Goal: Information Seeking & Learning: Learn about a topic

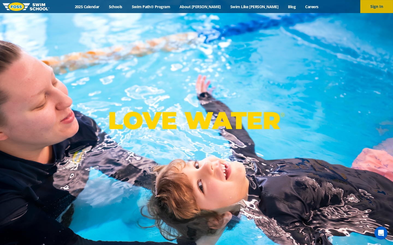
click at [374, 5] on button "Sign In" at bounding box center [376, 6] width 33 height 13
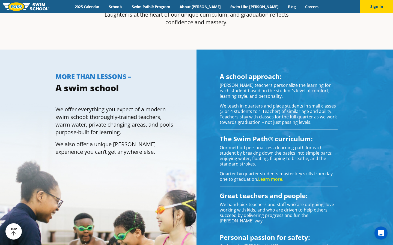
scroll to position [451, 0]
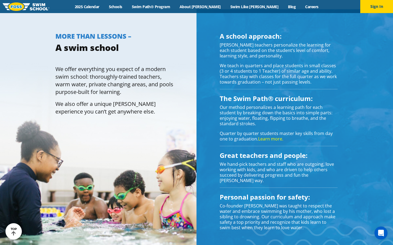
click at [270, 136] on link "Learn more." at bounding box center [270, 139] width 25 height 6
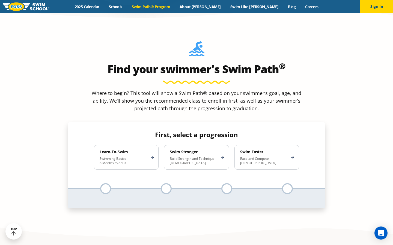
scroll to position [501, 0]
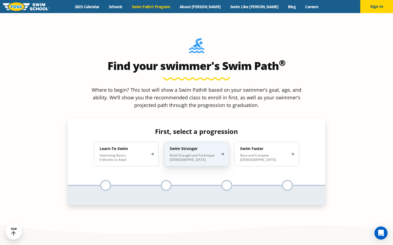
click at [204, 142] on div "Swim Stronger Build Strength and Technique 5-13 Years Old" at bounding box center [196, 154] width 65 height 25
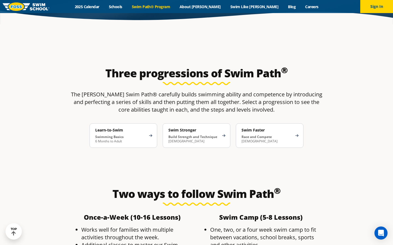
scroll to position [898, 0]
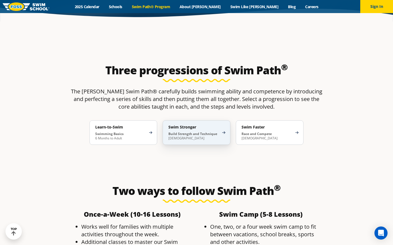
click at [189, 132] on strong "Build Strength and Technique" at bounding box center [192, 134] width 49 height 5
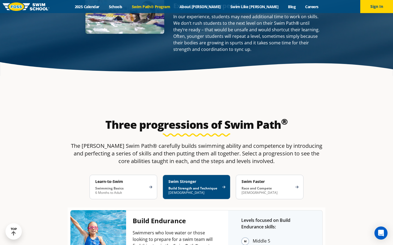
scroll to position [785, 0]
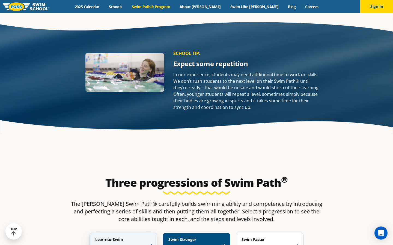
click at [133, 245] on p "Swimming Basics 6 Months to Adult" at bounding box center [120, 249] width 51 height 9
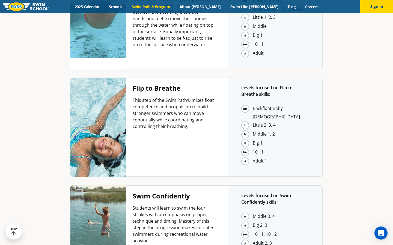
scroll to position [1193, 0]
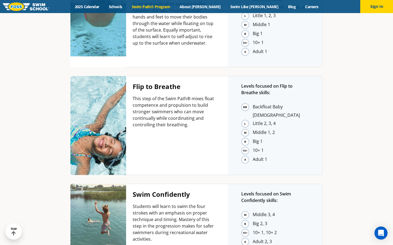
click at [253, 211] on li "Middle 3, 4" at bounding box center [281, 215] width 56 height 8
click at [269, 211] on li "Middle 3, 4" at bounding box center [281, 215] width 56 height 8
click at [263, 191] on p "Levels focused on Swim Confidently skills:" at bounding box center [275, 197] width 68 height 13
click at [167, 203] on div "Students will learn to swim the four strokes with an emphasis on proper techniq…" at bounding box center [174, 225] width 82 height 44
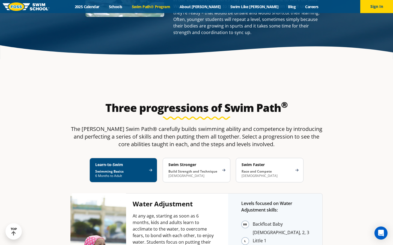
scroll to position [856, 0]
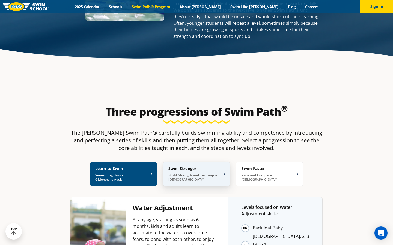
click at [179, 166] on h4 "Swim Stronger" at bounding box center [193, 168] width 51 height 5
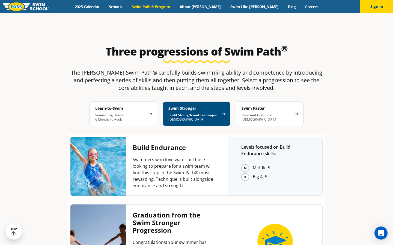
scroll to position [911, 0]
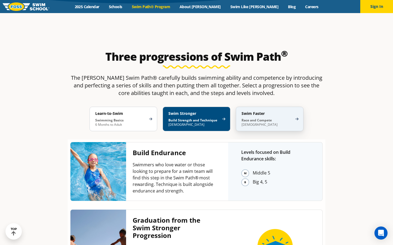
click at [261, 111] on h4 "Swim Faster" at bounding box center [266, 113] width 51 height 5
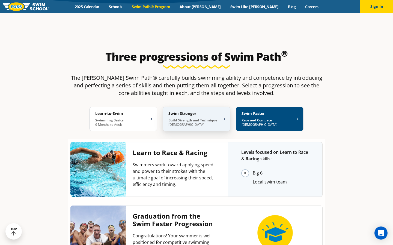
click at [175, 118] on strong "Build Strength and Technique" at bounding box center [192, 120] width 49 height 5
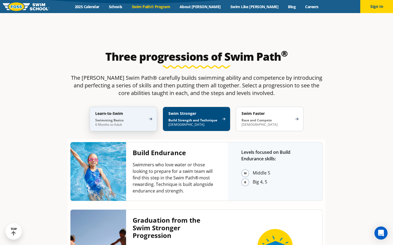
click at [122, 118] on strong "Swimming Basics" at bounding box center [109, 120] width 28 height 5
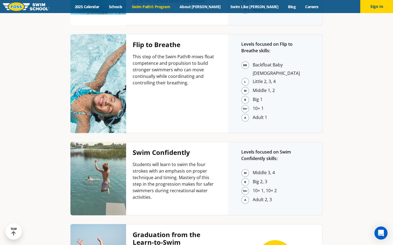
scroll to position [1237, 0]
